Goal: Task Accomplishment & Management: Use online tool/utility

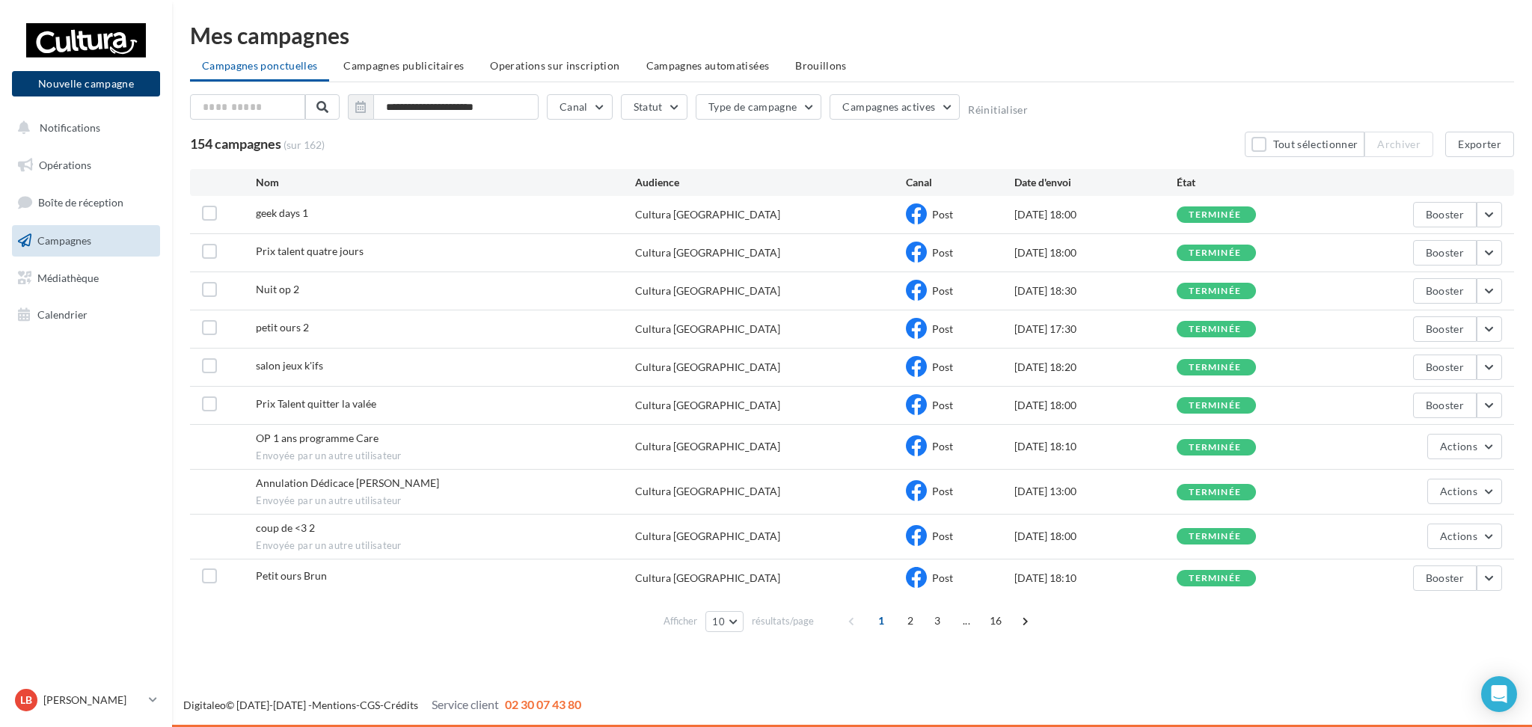
click at [100, 81] on button "Nouvelle campagne" at bounding box center [86, 83] width 148 height 25
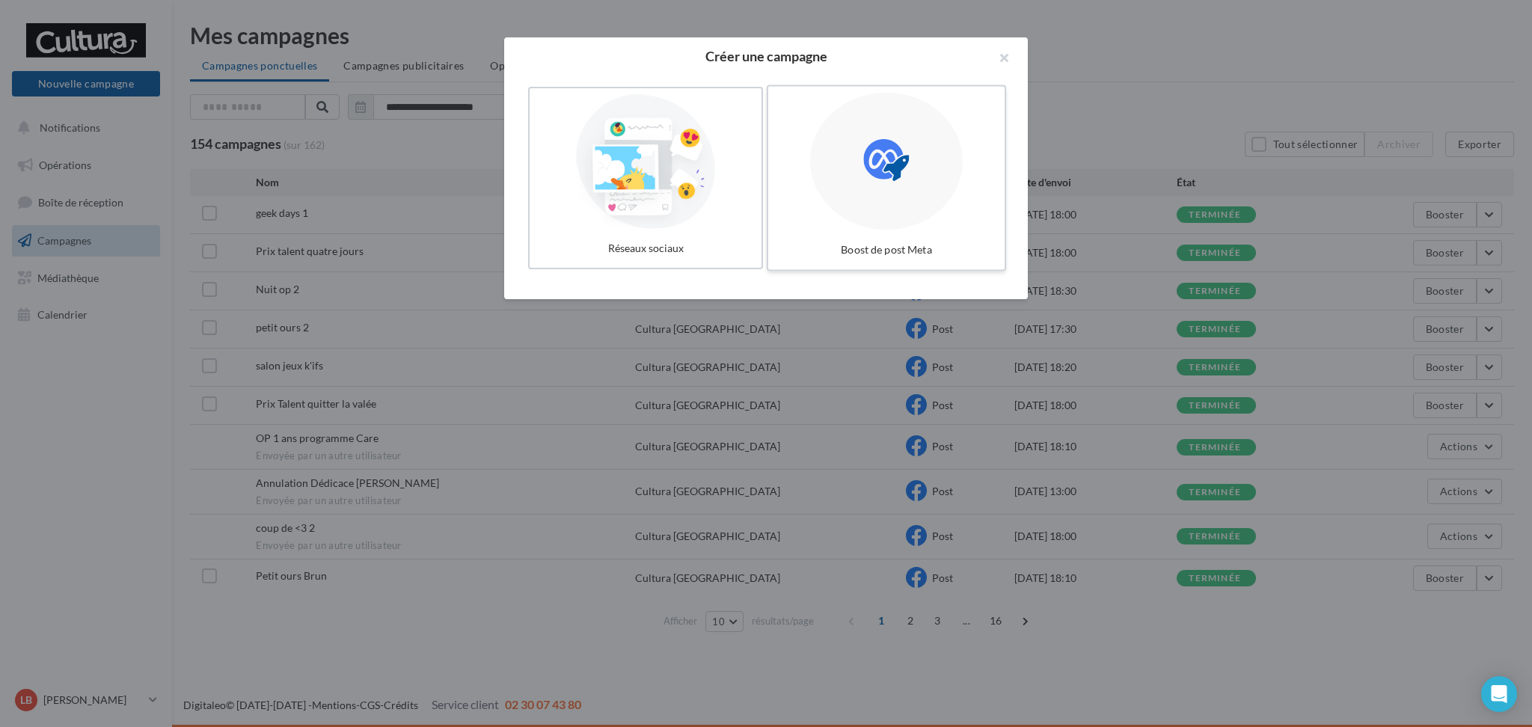
drag, startPoint x: 870, startPoint y: 156, endPoint x: 808, endPoint y: 159, distance: 62.2
click at [858, 156] on div at bounding box center [886, 162] width 153 height 138
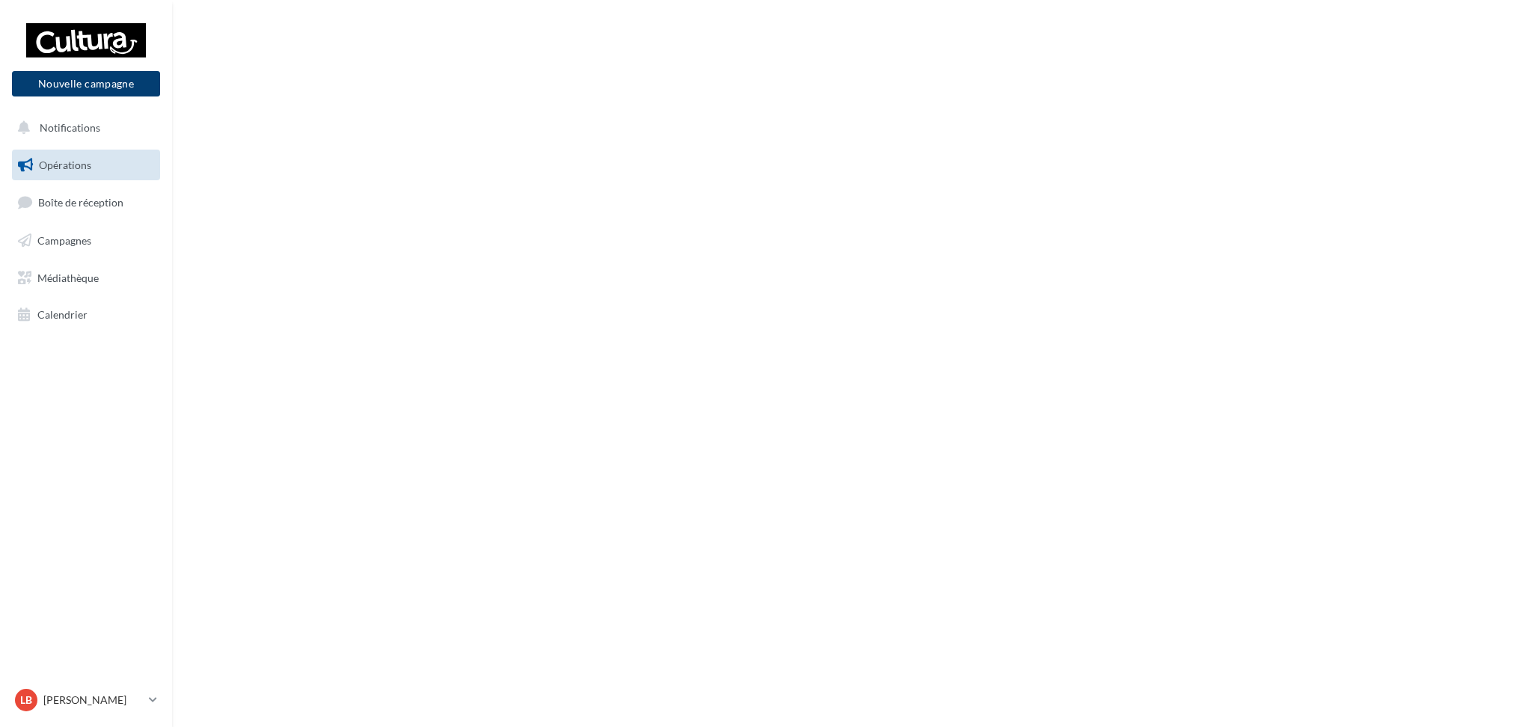
click at [106, 79] on button "Nouvelle campagne" at bounding box center [86, 83] width 148 height 25
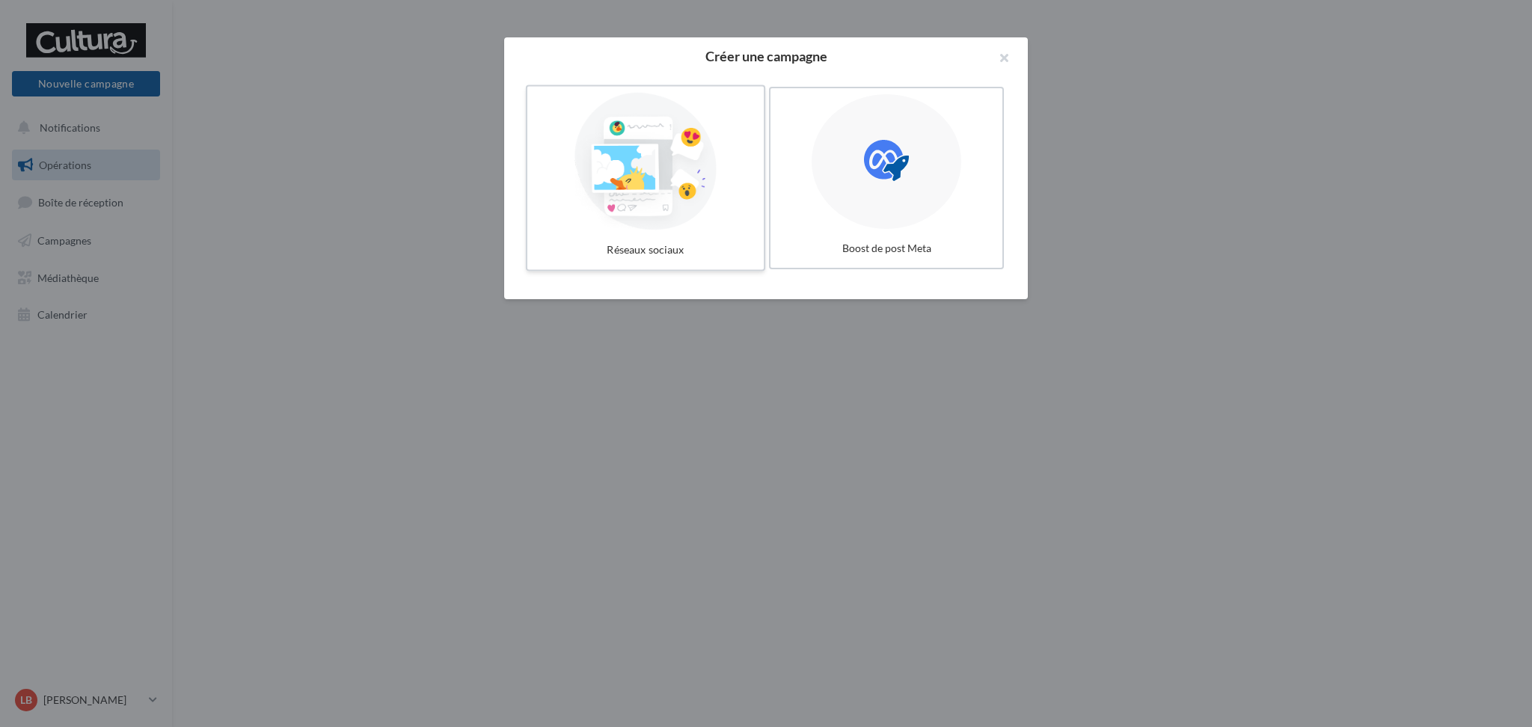
click at [620, 182] on div at bounding box center [645, 162] width 224 height 138
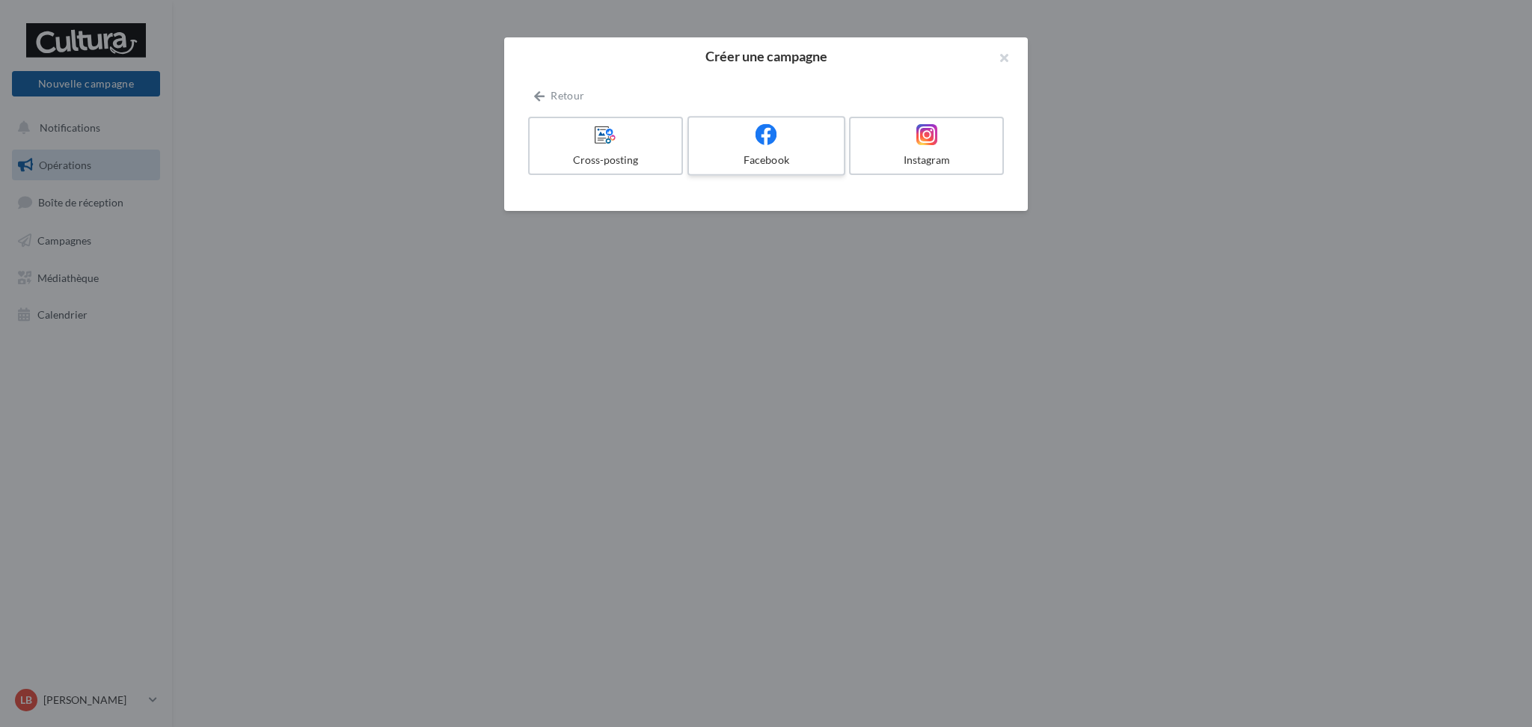
click at [839, 134] on label "Facebook" at bounding box center [767, 146] width 158 height 60
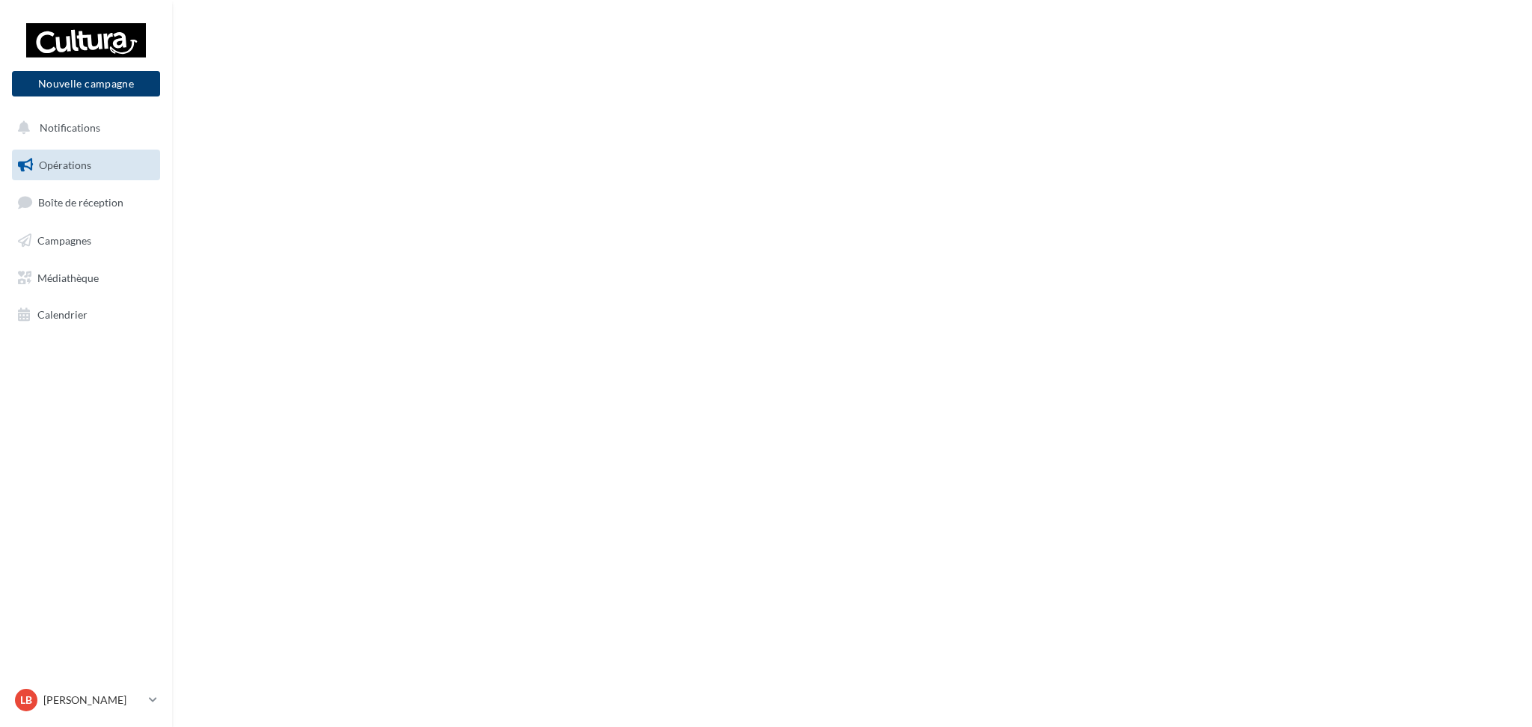
click at [75, 88] on button "Nouvelle campagne" at bounding box center [86, 83] width 148 height 25
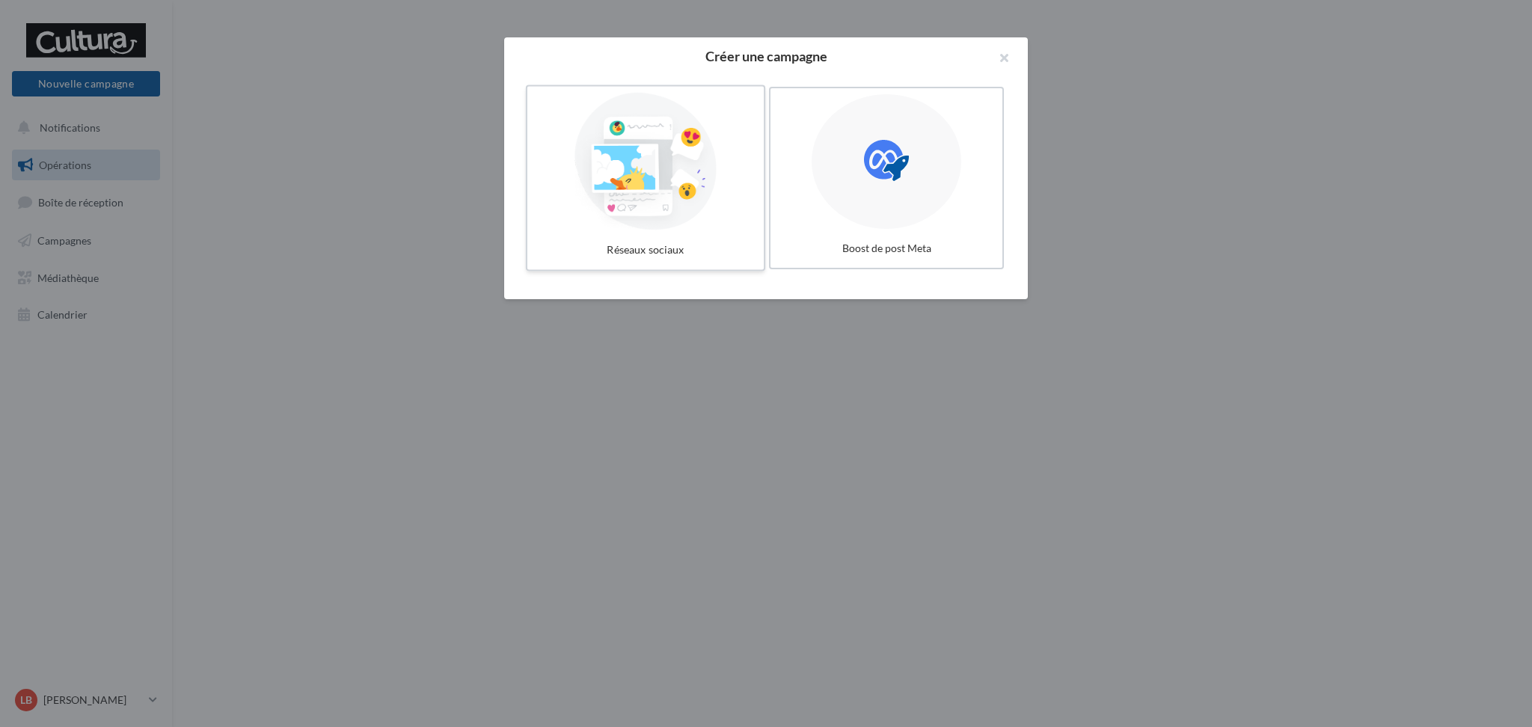
click at [609, 186] on div at bounding box center [645, 162] width 224 height 138
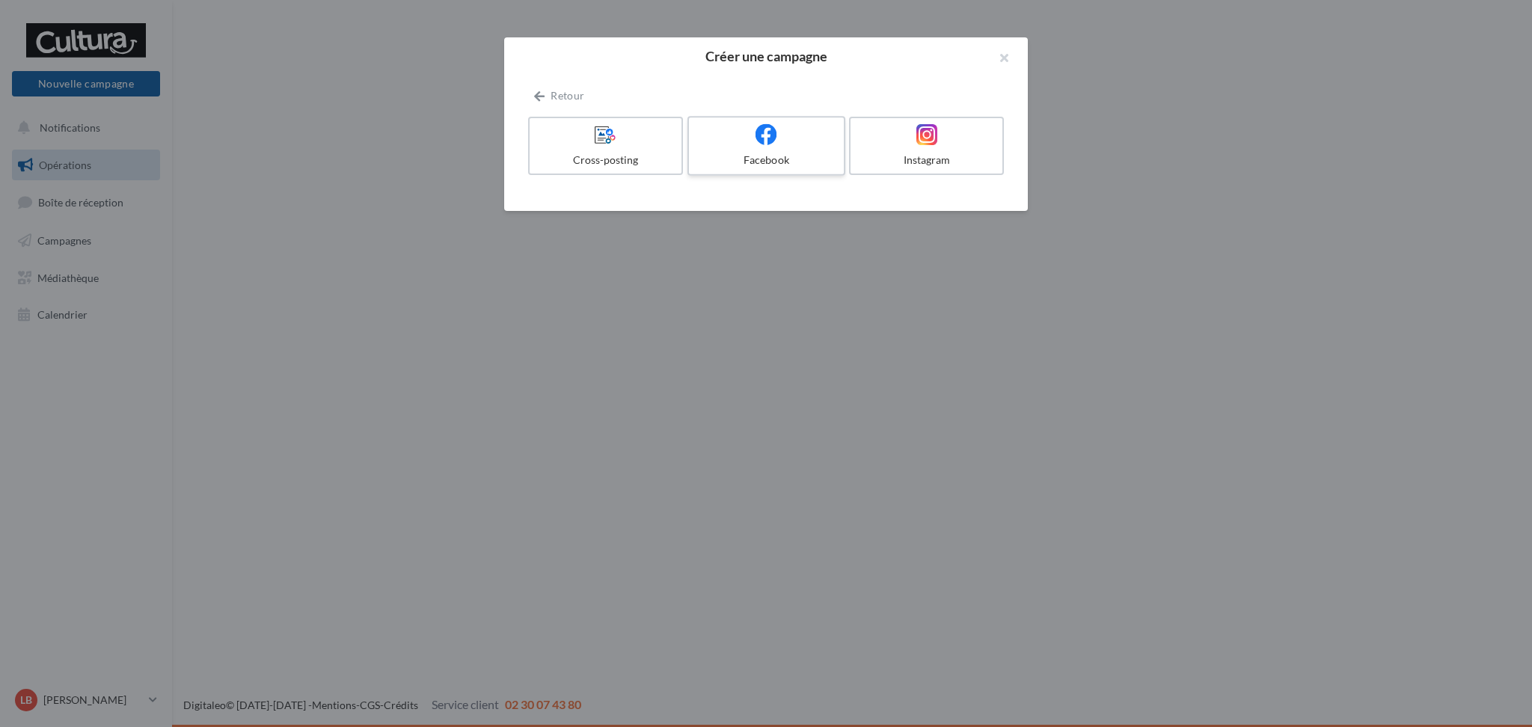
click at [767, 155] on div "Facebook" at bounding box center [766, 160] width 142 height 15
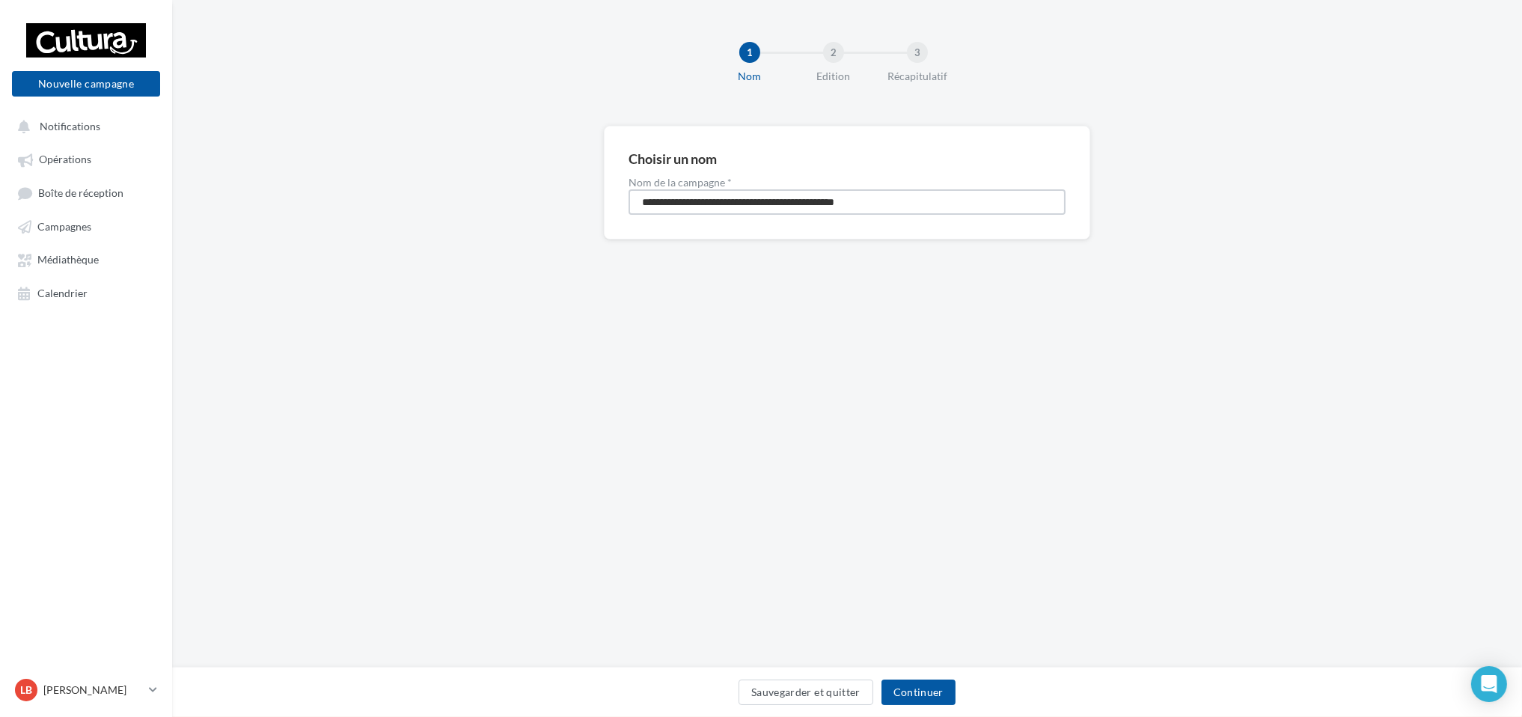
drag, startPoint x: 936, startPoint y: 198, endPoint x: 0, endPoint y: 169, distance: 936.4
click at [0, 169] on div "Nouvelle campagne Nouvelle campagne Notifications Opérations Boîte de réception…" at bounding box center [761, 358] width 1522 height 717
type input "*********"
click at [938, 697] on button "Continuer" at bounding box center [918, 691] width 74 height 25
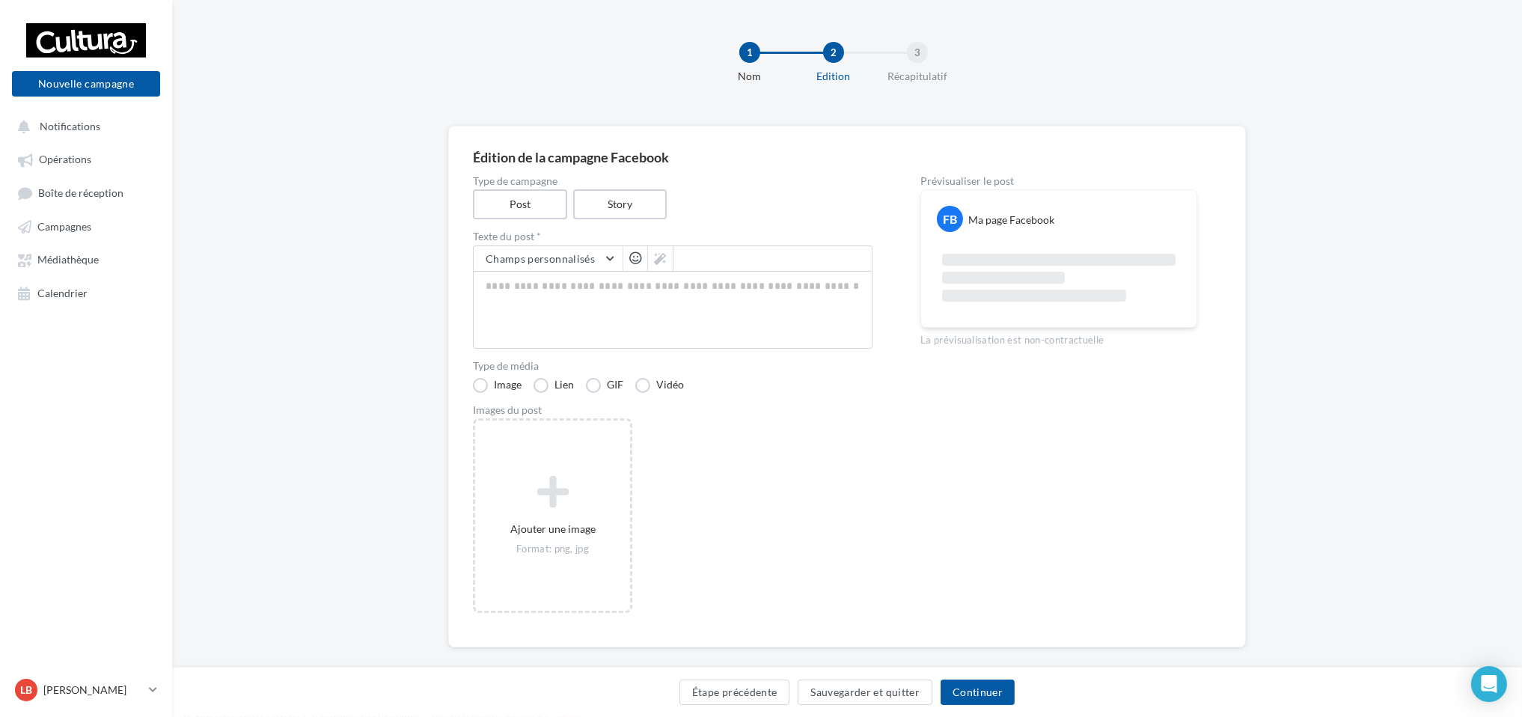
click at [617, 218] on div "Type de campagne Post Story Texte du post * Champs personnalisés Adresse de l'e…" at bounding box center [673, 399] width 400 height 447
click at [616, 206] on label "Story" at bounding box center [620, 204] width 96 height 31
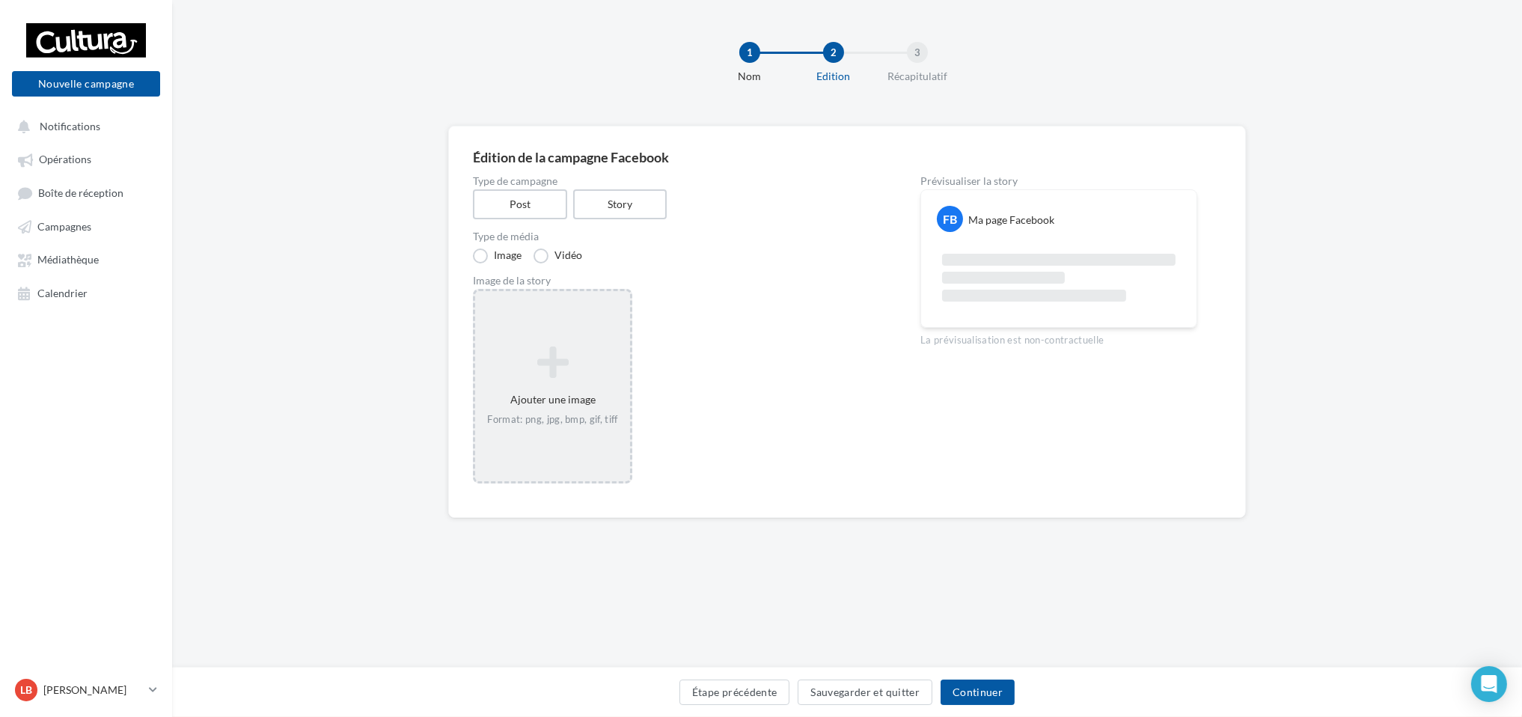
click at [521, 380] on div "Ajouter une image Format: png, jpg, bmp, gif, tiff" at bounding box center [552, 386] width 155 height 96
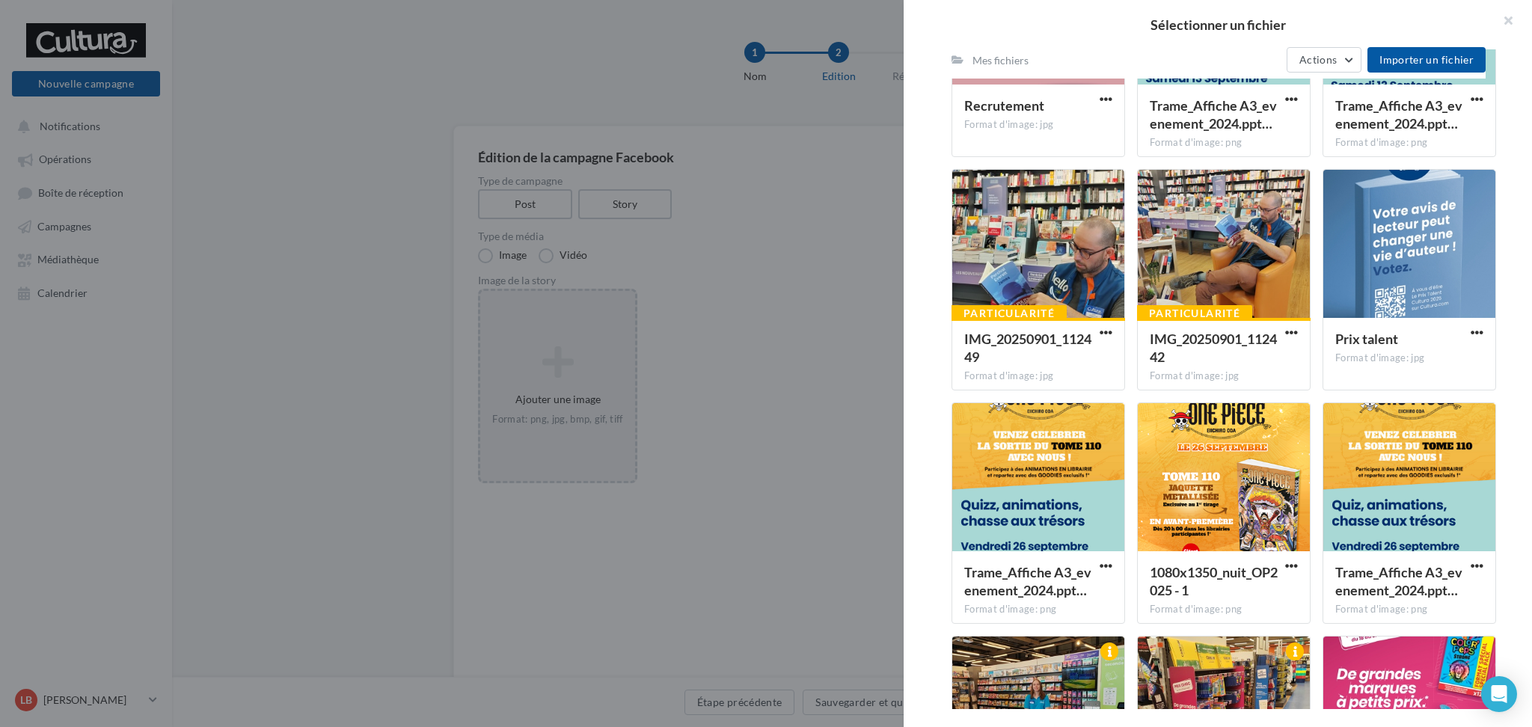
scroll to position [1757, 0]
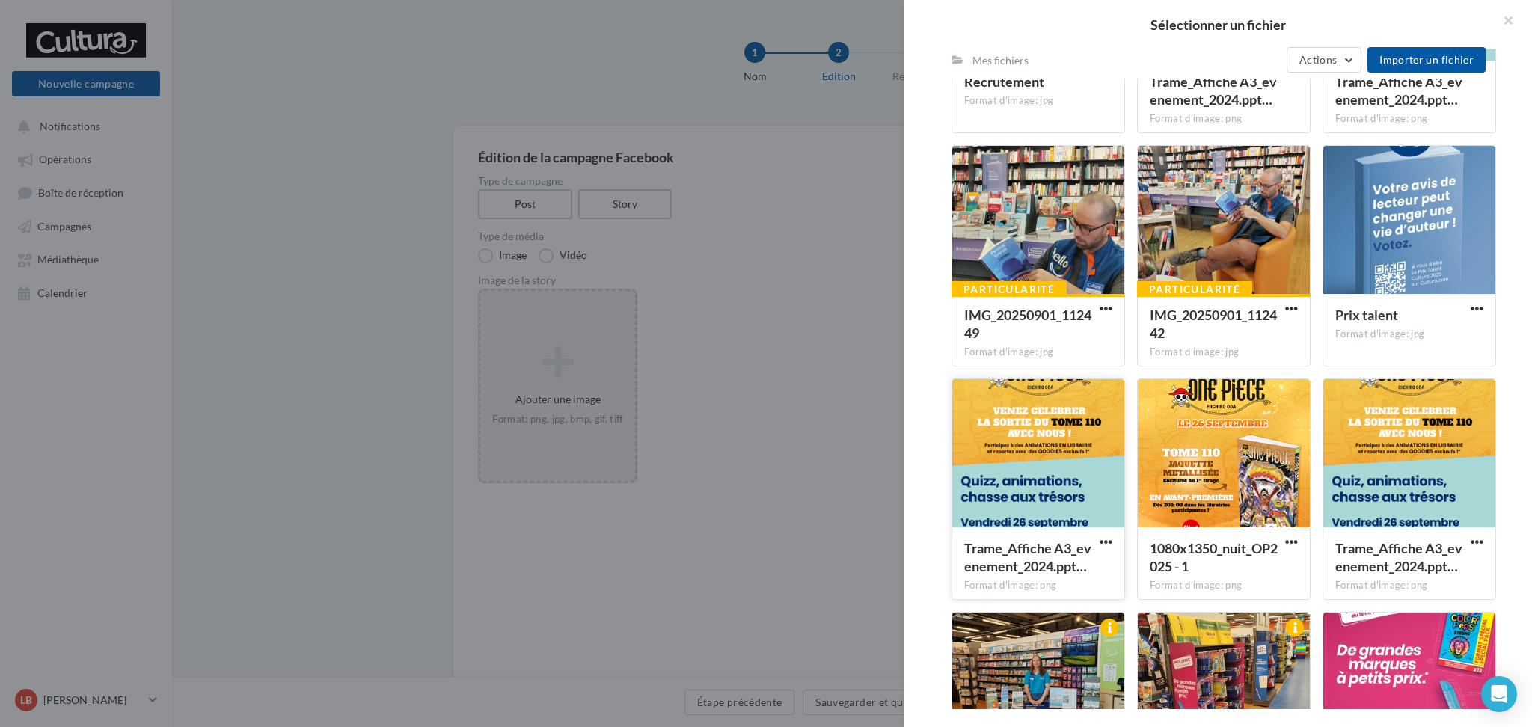
click at [1021, 465] on div at bounding box center [1038, 454] width 172 height 150
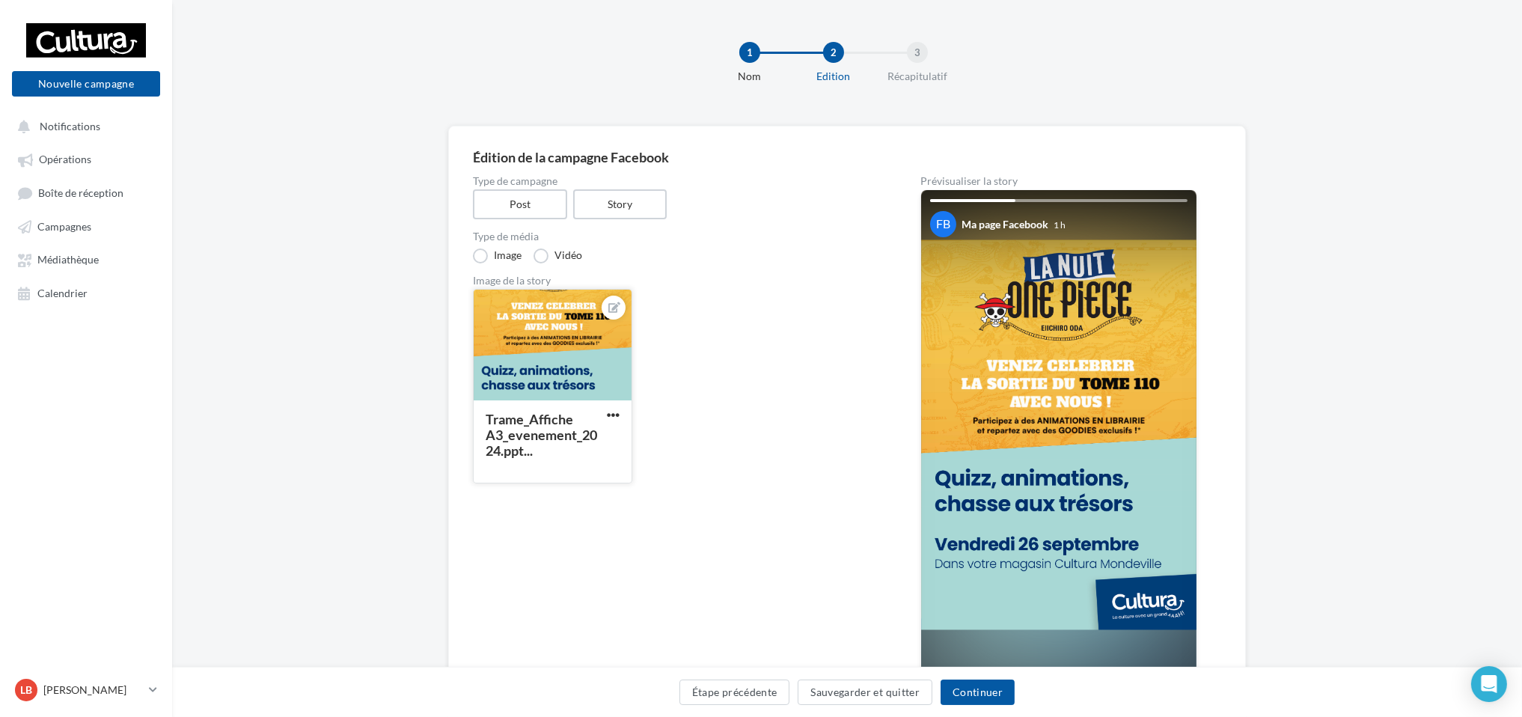
click at [621, 414] on button "button" at bounding box center [613, 415] width 19 height 15
click at [677, 525] on button "Supprimer" at bounding box center [683, 522] width 158 height 39
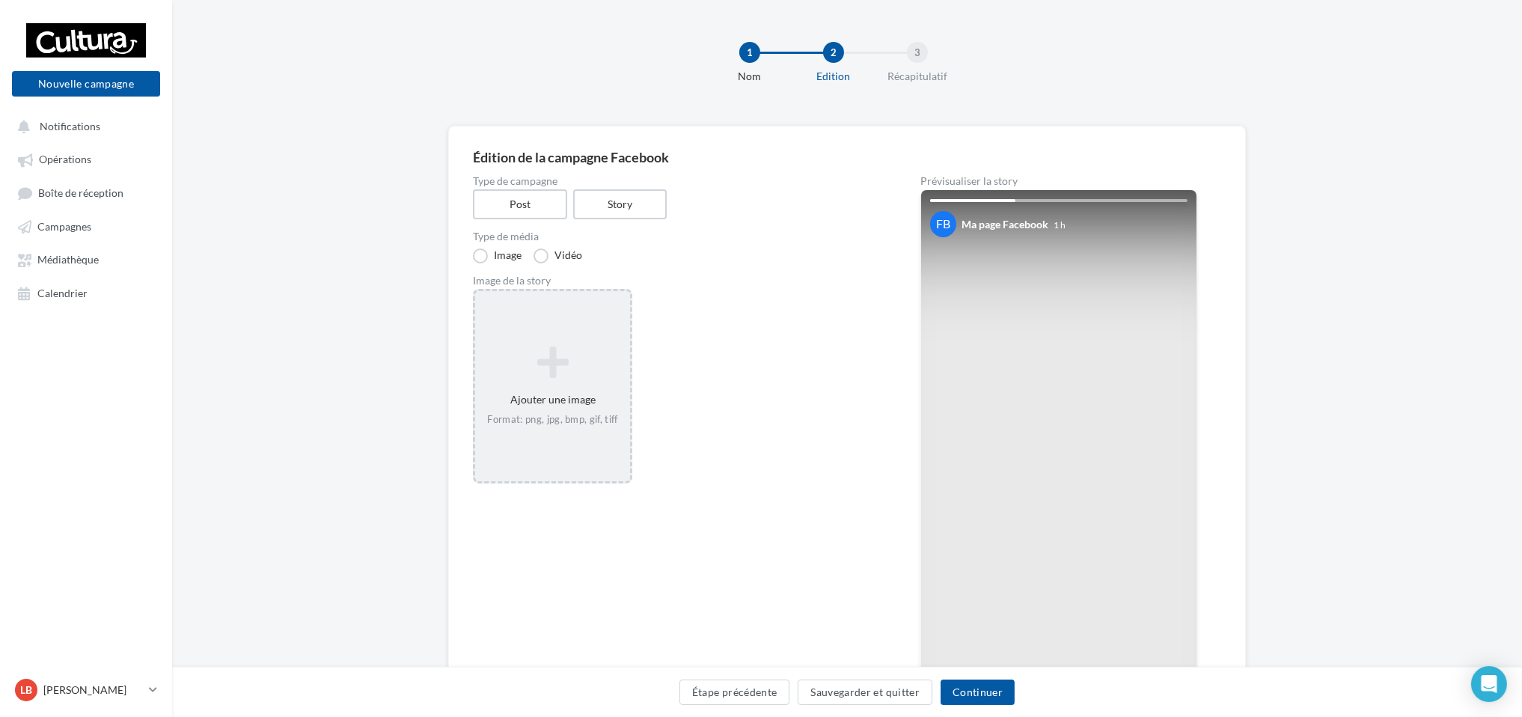
drag, startPoint x: 530, startPoint y: 301, endPoint x: 533, endPoint y: 312, distance: 10.9
click at [533, 312] on div "Ajouter une image Format: png, jpg, bmp, gif, tiff" at bounding box center [552, 386] width 159 height 195
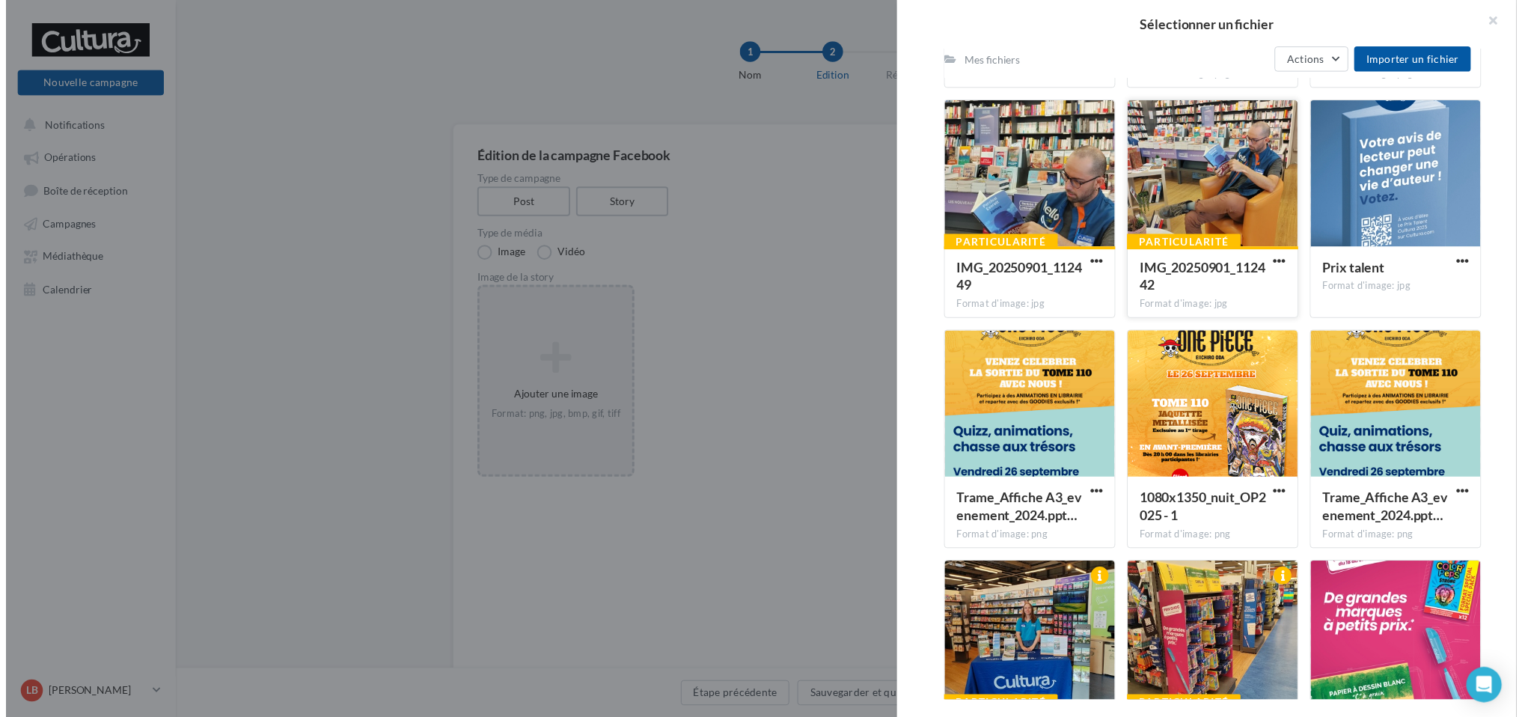
scroll to position [1957, 0]
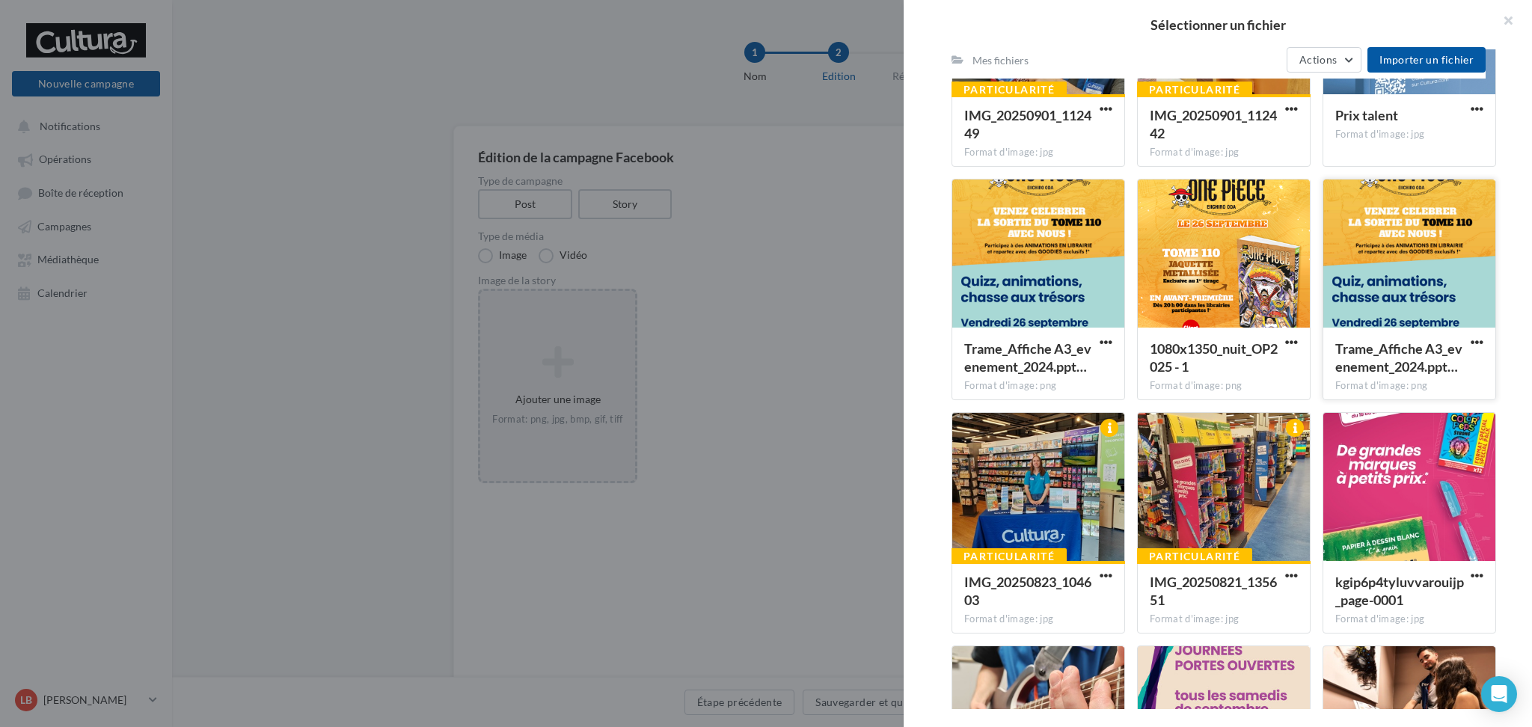
click at [1403, 258] on div at bounding box center [1409, 255] width 172 height 150
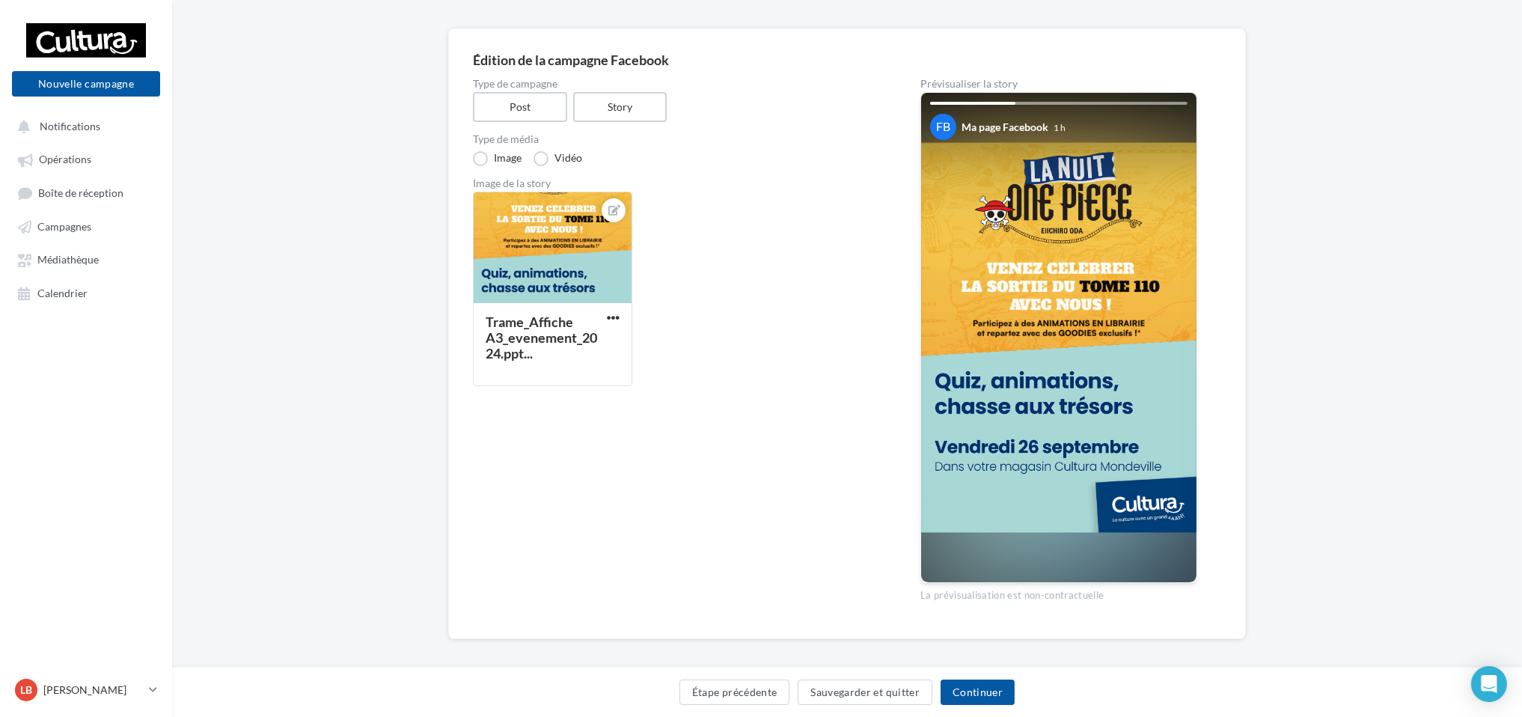
scroll to position [100, 0]
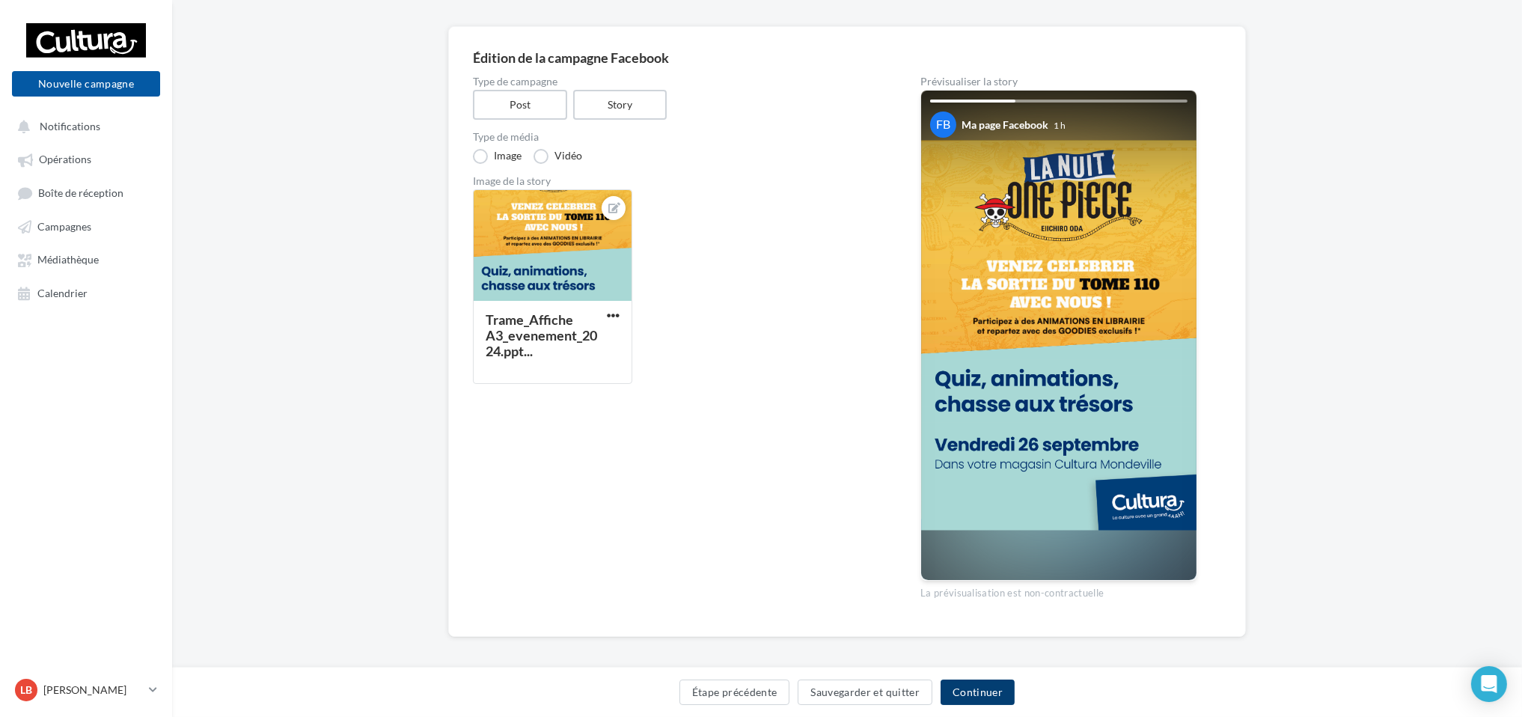
click at [986, 689] on button "Continuer" at bounding box center [977, 691] width 74 height 25
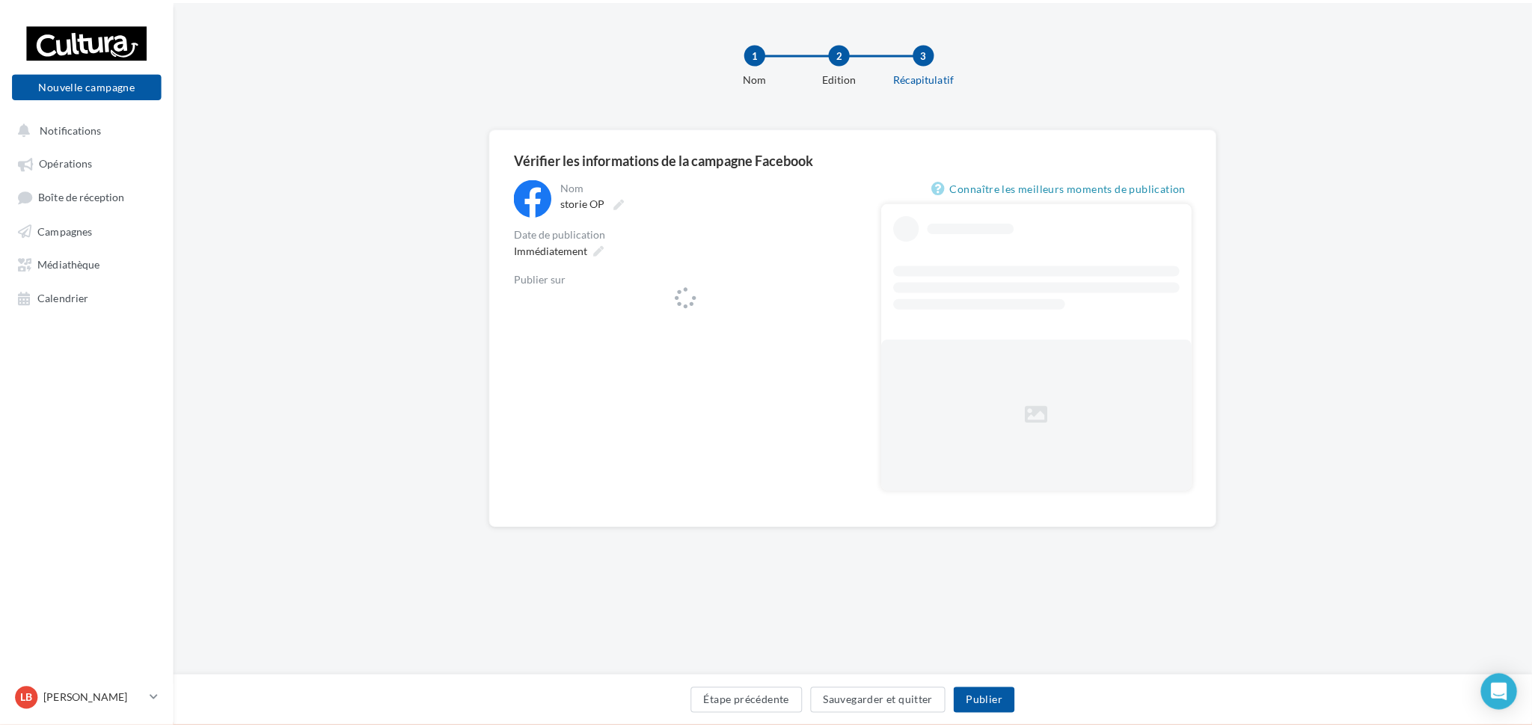
scroll to position [1, 0]
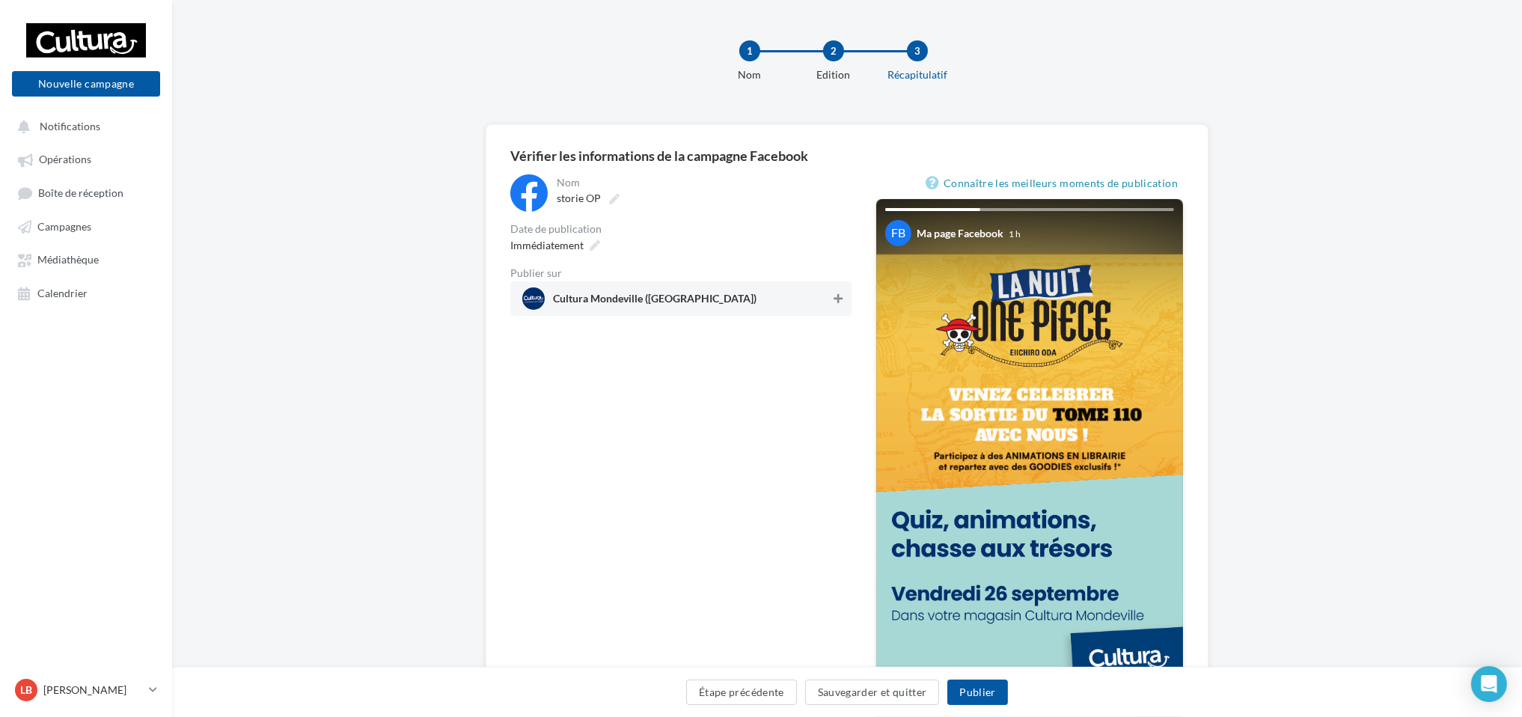
click at [839, 299] on icon at bounding box center [837, 298] width 9 height 10
click at [1001, 695] on button "Publier" at bounding box center [977, 691] width 60 height 25
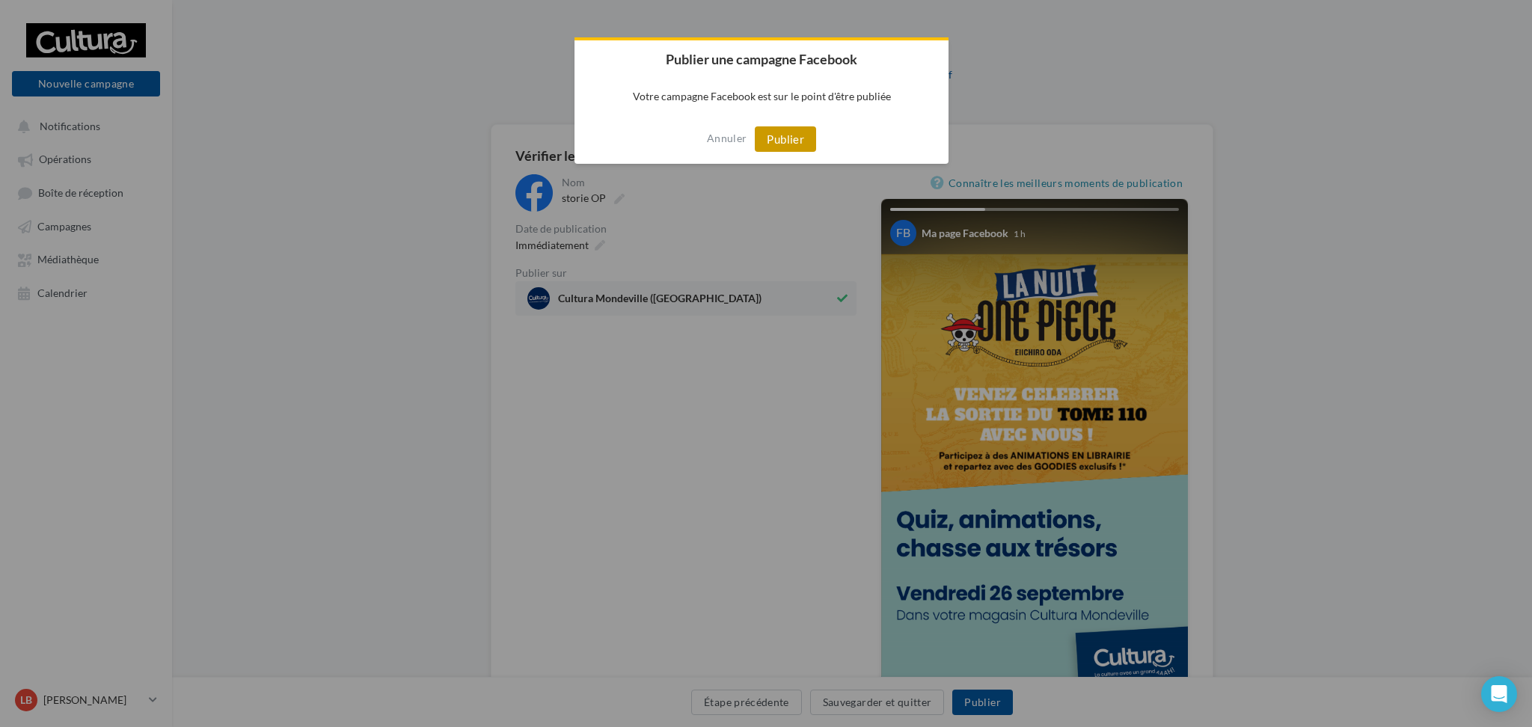
click at [798, 136] on button "Publier" at bounding box center [785, 138] width 61 height 25
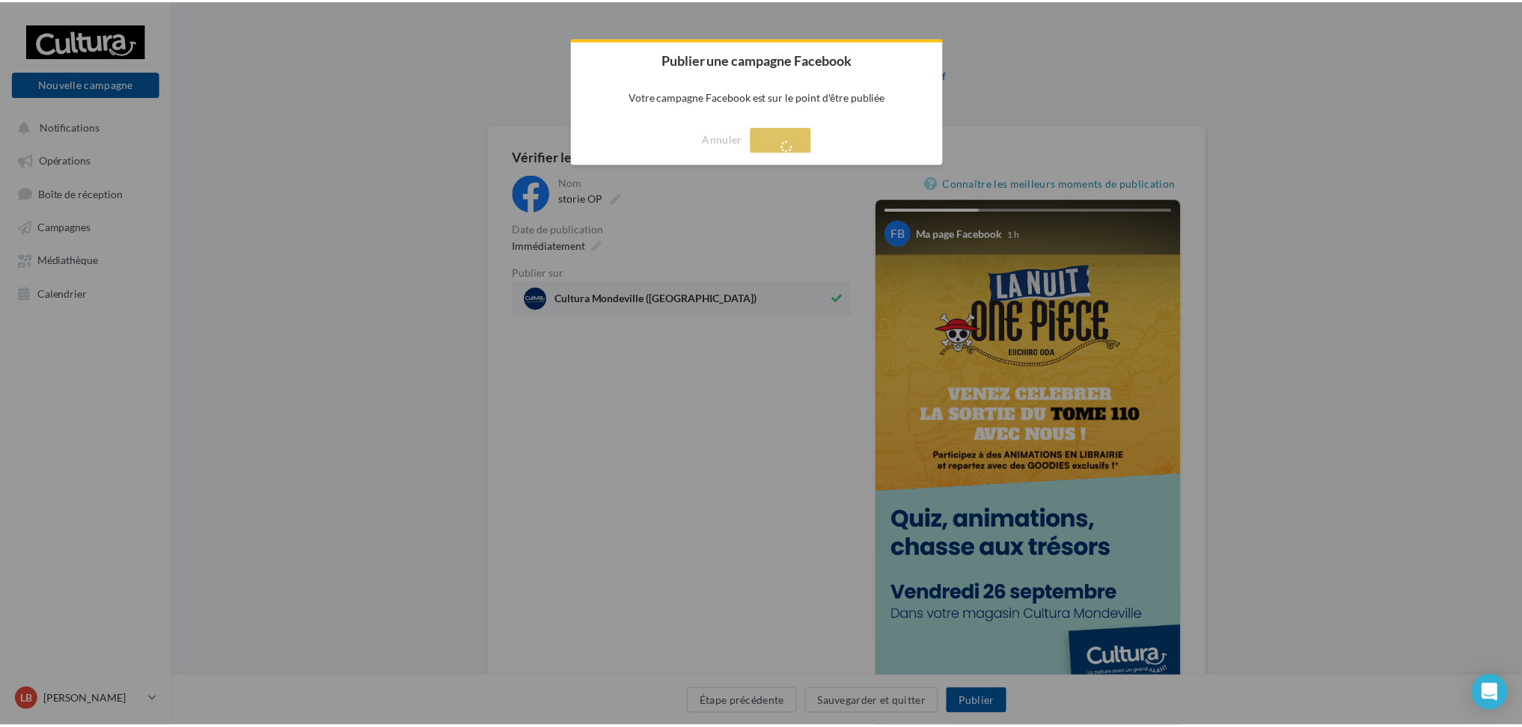
scroll to position [24, 0]
